Goal: Task Accomplishment & Management: Complete application form

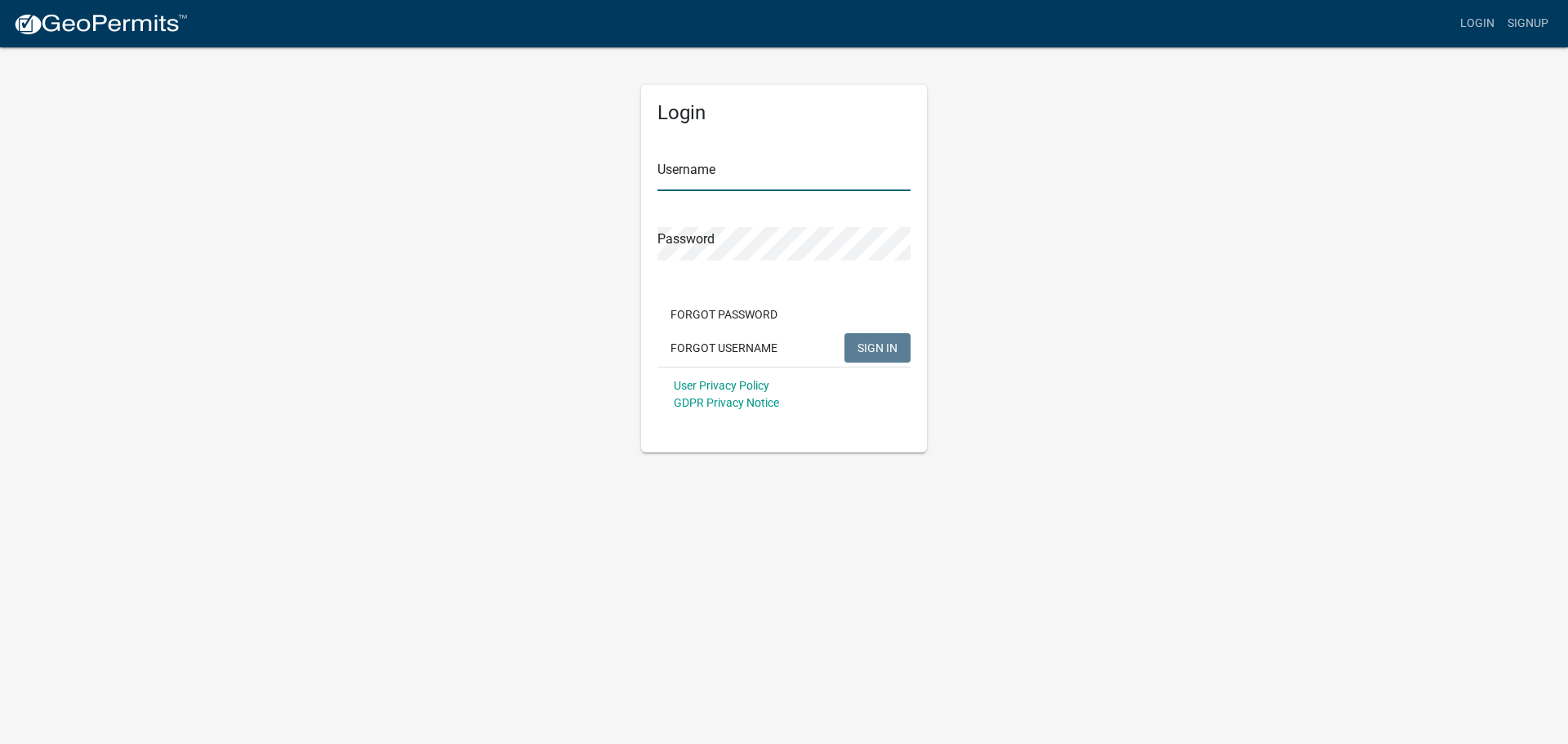
click at [763, 177] on input "Username" at bounding box center [784, 174] width 253 height 34
type input "Waseca23"
click at [889, 349] on span "SIGN IN" at bounding box center [877, 347] width 40 height 13
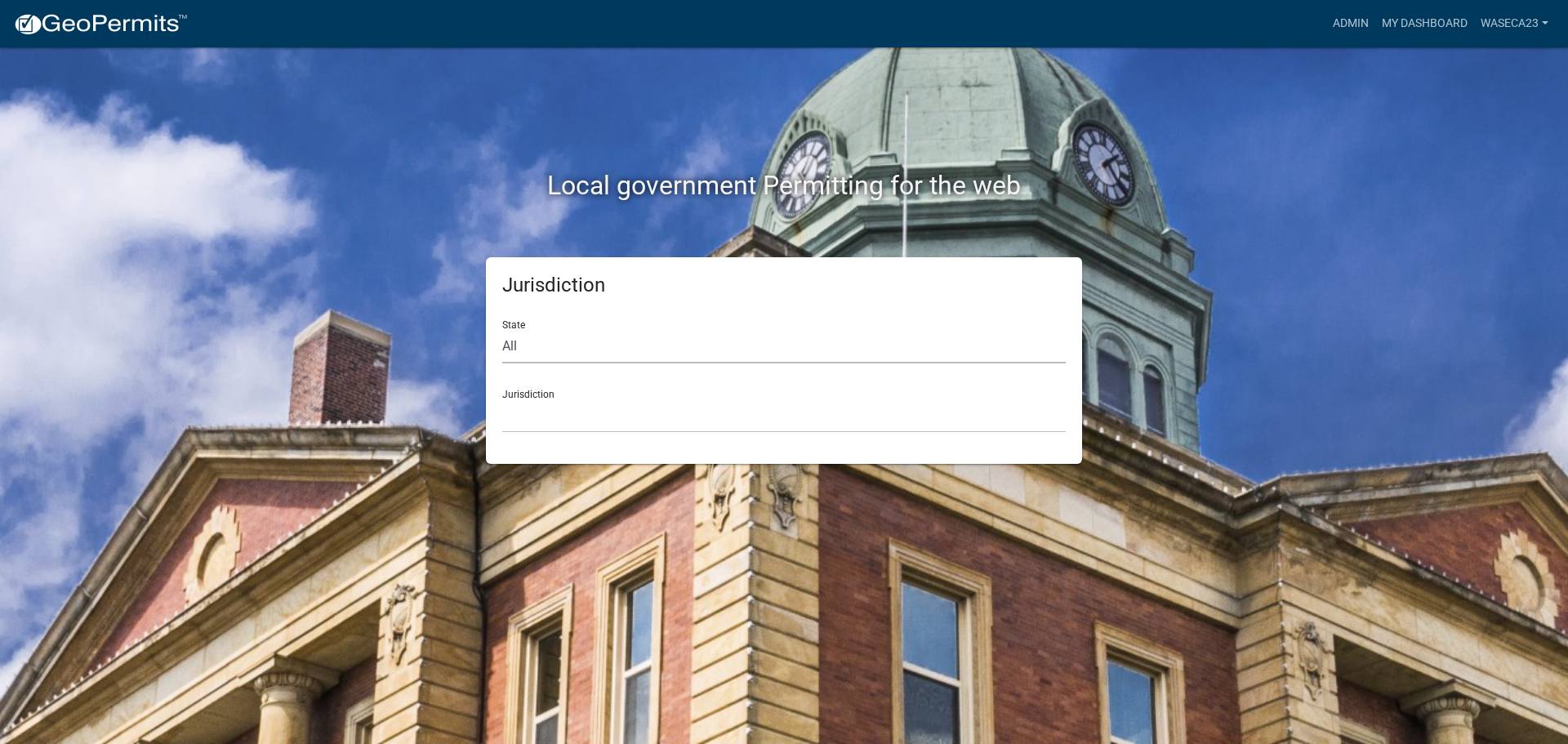
click at [519, 352] on select "All [US_STATE] [US_STATE] [US_STATE] [US_STATE] [US_STATE] [US_STATE] [US_STATE…" at bounding box center [783, 347] width 563 height 34
select select "[US_STATE]"
click at [502, 330] on select "All [US_STATE] [US_STATE] [US_STATE] [US_STATE] [US_STATE] [US_STATE] [US_STATE…" at bounding box center [783, 347] width 563 height 34
click at [647, 426] on select "[GEOGRAPHIC_DATA], [US_STATE] [GEOGRAPHIC_DATA], [US_STATE] [GEOGRAPHIC_DATA], …" at bounding box center [783, 416] width 563 height 34
